Goal: Information Seeking & Learning: Learn about a topic

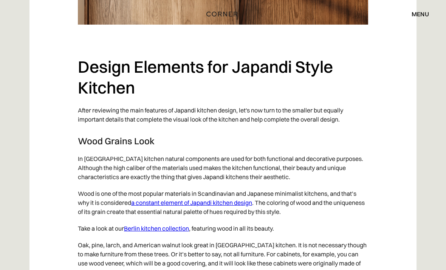
scroll to position [2519, 0]
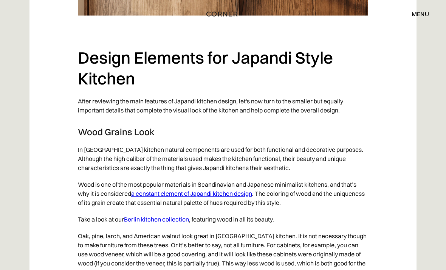
click at [144, 223] on link "Berlin kitchen collection" at bounding box center [156, 219] width 65 height 8
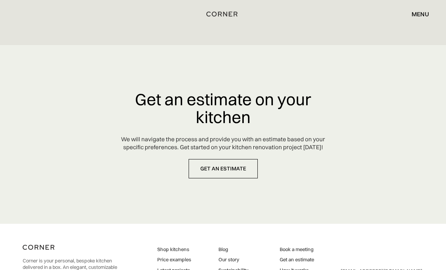
scroll to position [3492, 0]
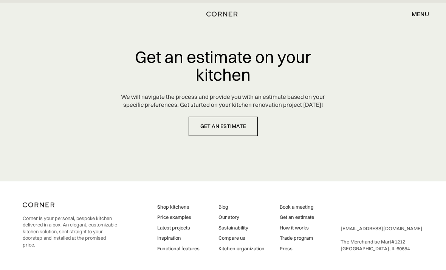
click at [185, 269] on link at bounding box center [188, 275] width 11 height 11
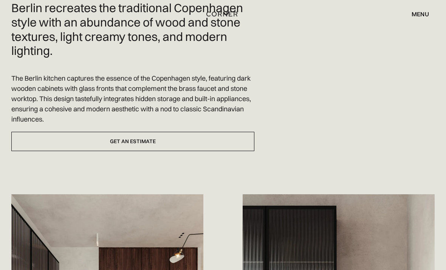
scroll to position [0, 0]
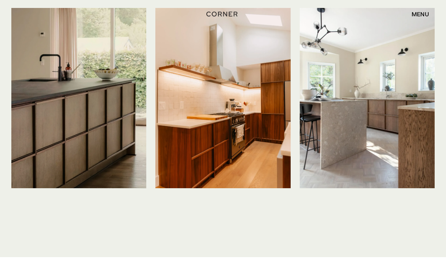
scroll to position [1758, 0]
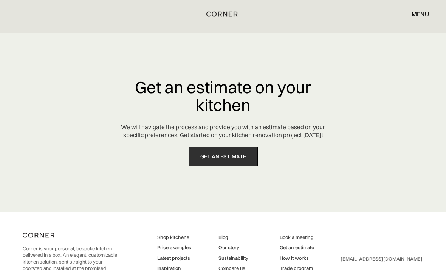
click at [218, 156] on link "get an estimate" at bounding box center [223, 156] width 69 height 19
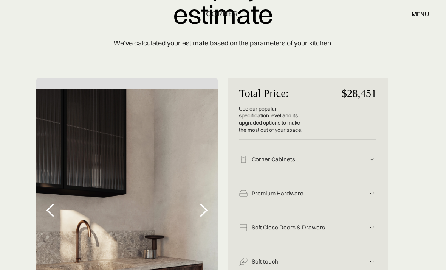
scroll to position [78, 0]
click at [368, 155] on img at bounding box center [372, 158] width 9 height 9
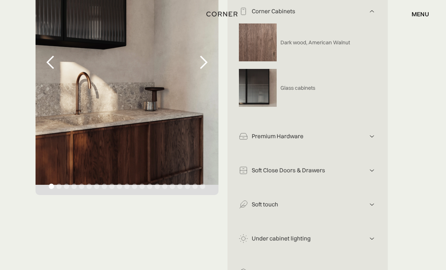
scroll to position [235, 0]
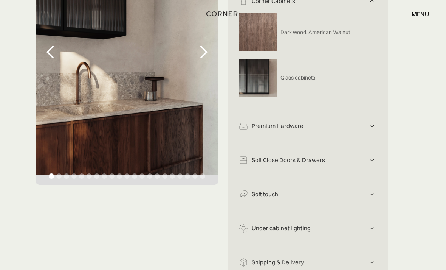
click at [373, 191] on img at bounding box center [372, 194] width 9 height 9
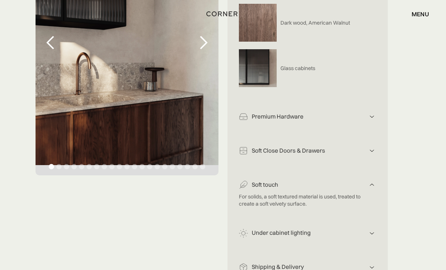
click at [371, 151] on img at bounding box center [372, 150] width 9 height 9
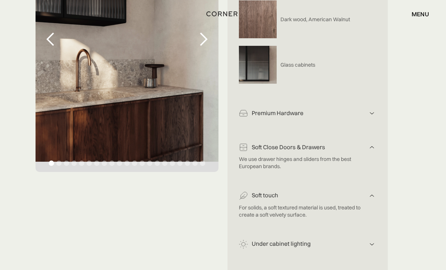
scroll to position [248, 0]
click at [370, 115] on img at bounding box center [372, 113] width 9 height 9
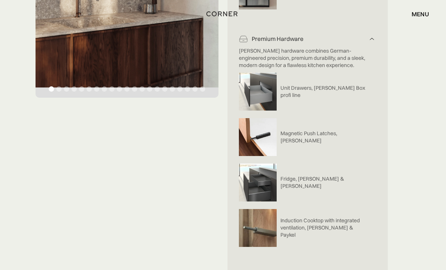
scroll to position [324, 0]
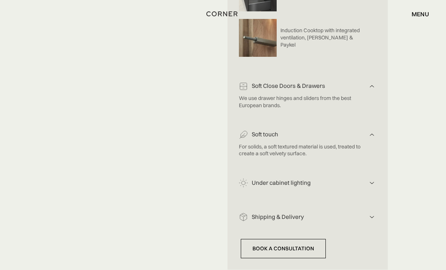
click at [373, 179] on img at bounding box center [372, 183] width 9 height 9
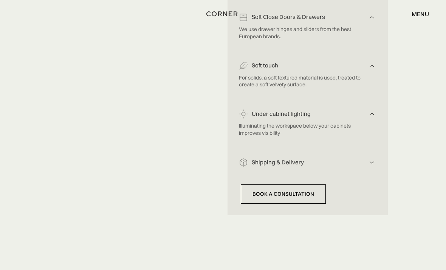
click at [374, 160] on img at bounding box center [372, 162] width 9 height 9
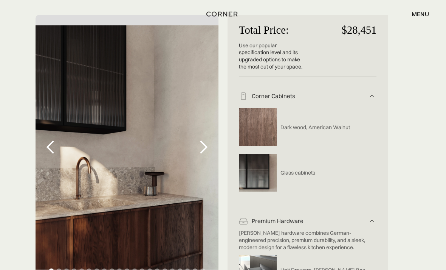
scroll to position [0, 0]
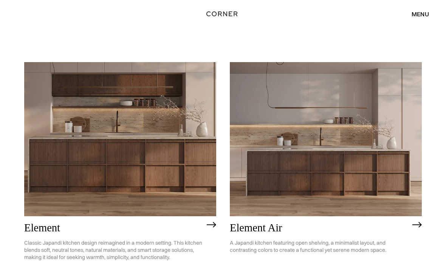
scroll to position [572, 0]
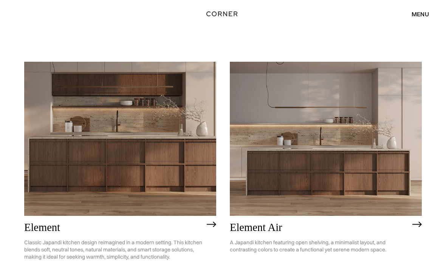
click at [66, 114] on img at bounding box center [120, 139] width 192 height 154
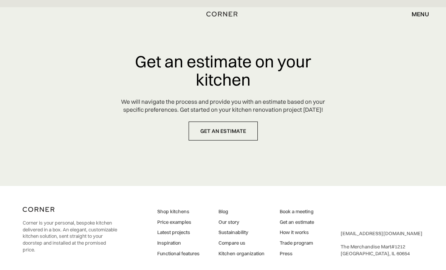
scroll to position [3629, 0]
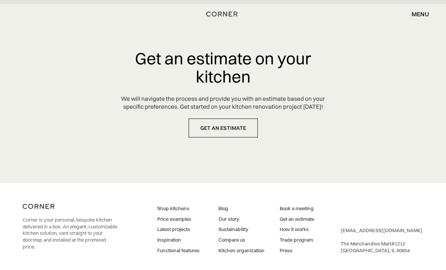
click at [158, 226] on link "Latest projects" at bounding box center [178, 229] width 42 height 7
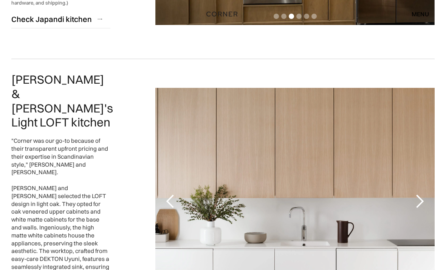
scroll to position [601, 0]
click at [423, 194] on div "next slide" at bounding box center [419, 201] width 15 height 15
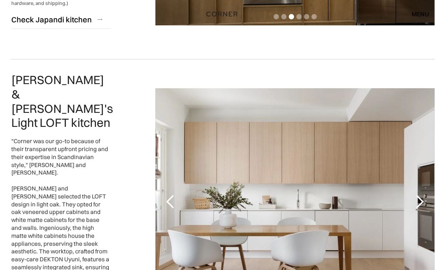
click at [421, 194] on div "next slide" at bounding box center [419, 201] width 15 height 15
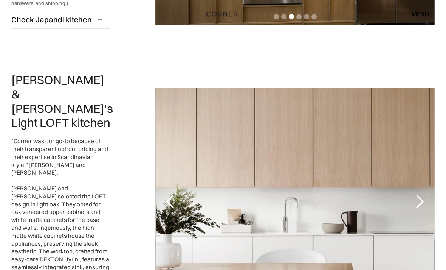
click at [423, 194] on div "next slide" at bounding box center [419, 201] width 15 height 15
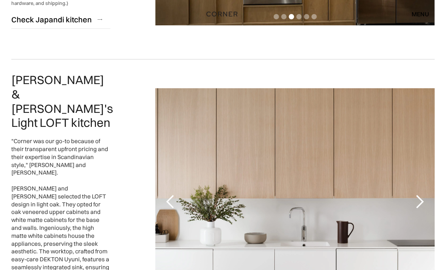
click at [426, 194] on div "next slide" at bounding box center [419, 201] width 15 height 15
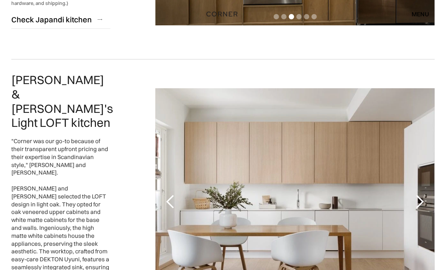
click at [428, 168] on div "next slide" at bounding box center [420, 201] width 30 height 227
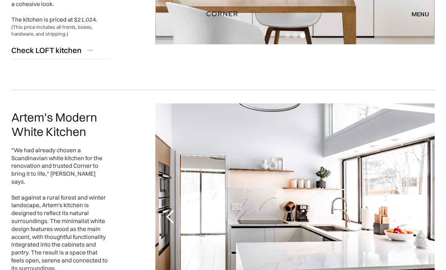
scroll to position [872, 0]
click at [335, 262] on div "1 of 5" at bounding box center [295, 216] width 280 height 227
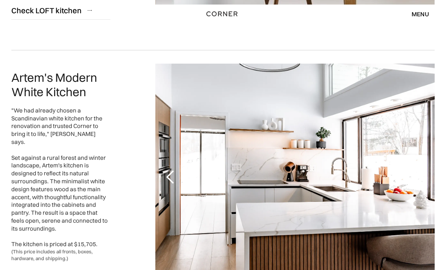
scroll to position [911, 0]
click at [169, 169] on div "previous slide" at bounding box center [170, 176] width 15 height 15
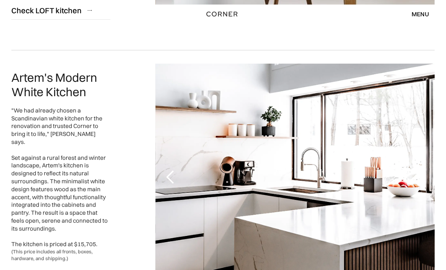
click at [169, 169] on div "previous slide" at bounding box center [170, 176] width 15 height 15
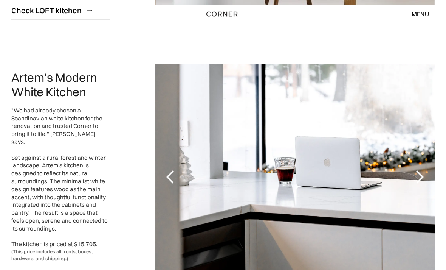
click at [173, 169] on div "previous slide" at bounding box center [170, 176] width 15 height 15
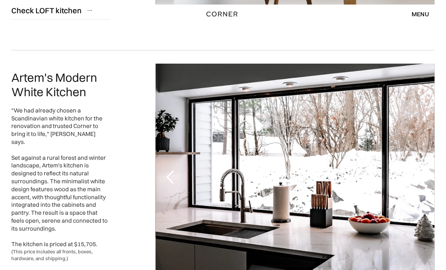
click at [168, 169] on div "previous slide" at bounding box center [170, 176] width 15 height 15
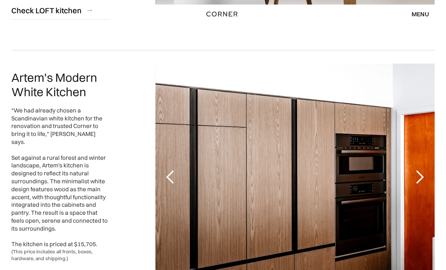
click at [174, 169] on div "previous slide" at bounding box center [170, 176] width 15 height 15
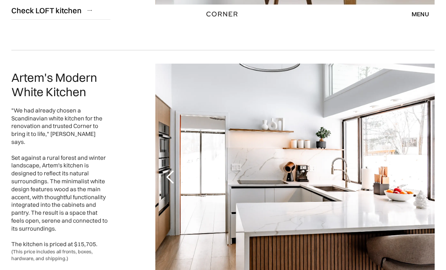
click at [168, 169] on div "previous slide" at bounding box center [170, 176] width 15 height 15
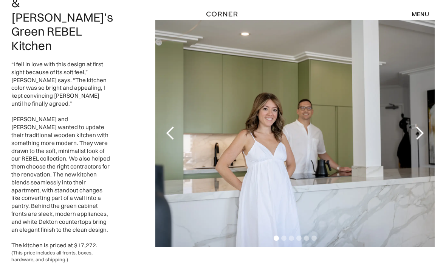
scroll to position [1538, 0]
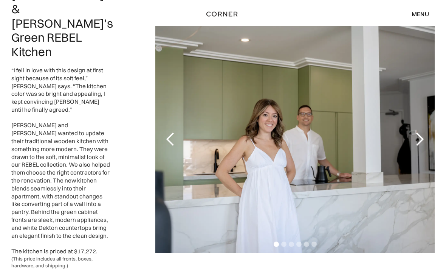
click at [168, 132] on div "previous slide" at bounding box center [170, 139] width 15 height 15
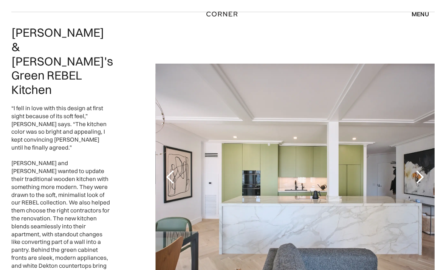
scroll to position [1499, 0]
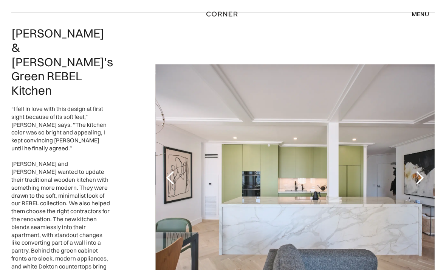
click at [171, 170] on div "previous slide" at bounding box center [170, 177] width 15 height 15
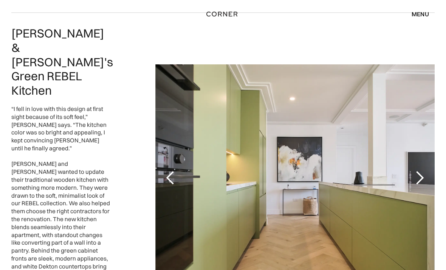
click at [427, 170] on div "next slide" at bounding box center [419, 177] width 15 height 15
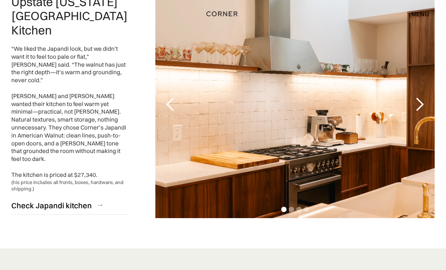
scroll to position [2018, 0]
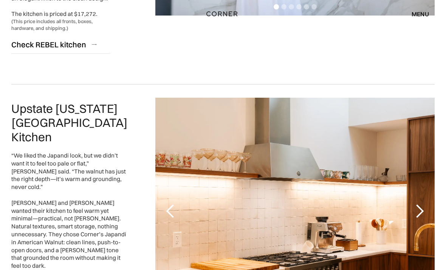
scroll to position [2018, 0]
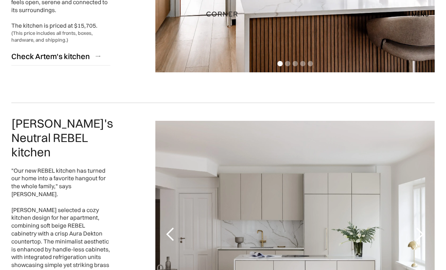
scroll to position [1091, 0]
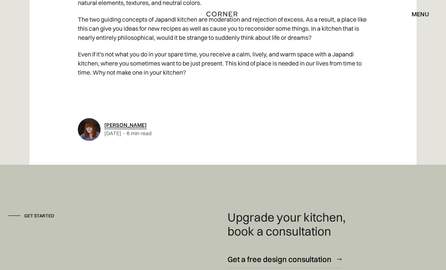
scroll to position [3818, 0]
